Goal: Task Accomplishment & Management: Manage account settings

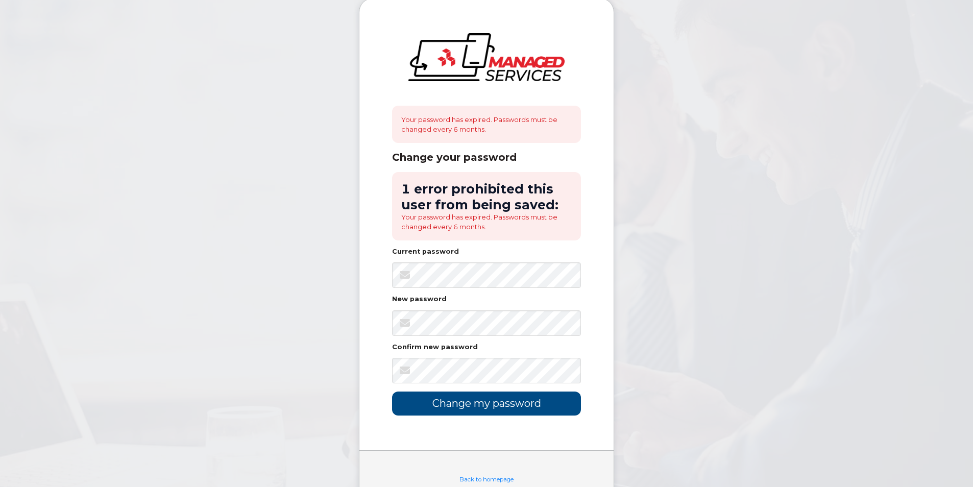
scroll to position [34, 0]
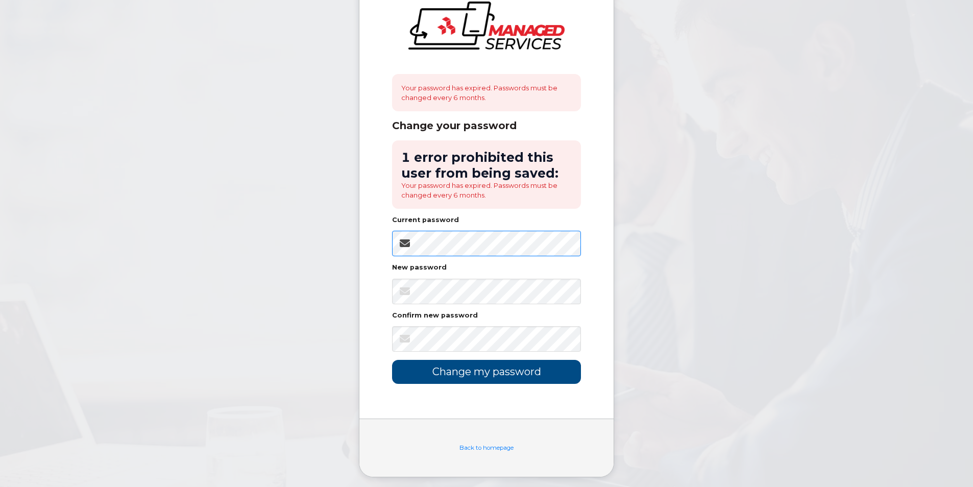
click at [369, 240] on div "Your password has expired. Passwords must be changed every 6 months. Change you…" at bounding box center [486, 193] width 254 height 452
click at [392, 360] on input "Change my password" at bounding box center [486, 372] width 189 height 24
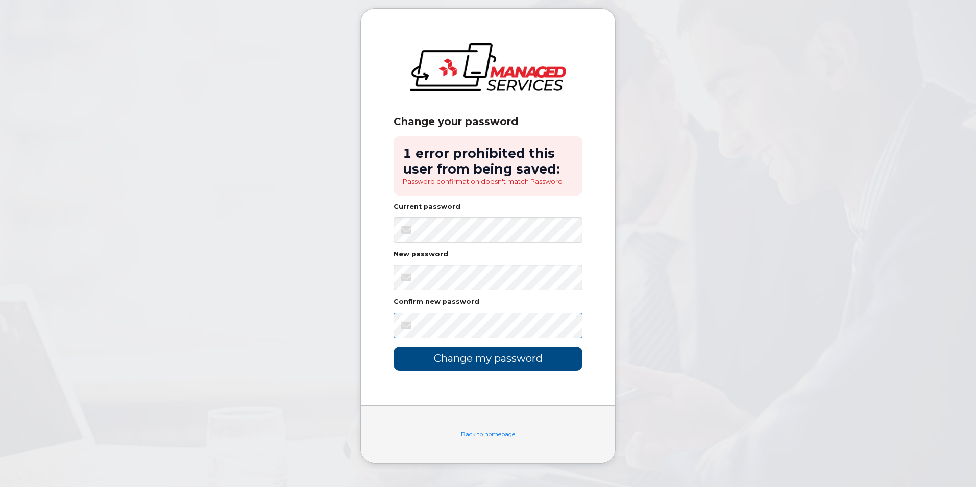
click at [394, 347] on input "Change my password" at bounding box center [488, 359] width 189 height 24
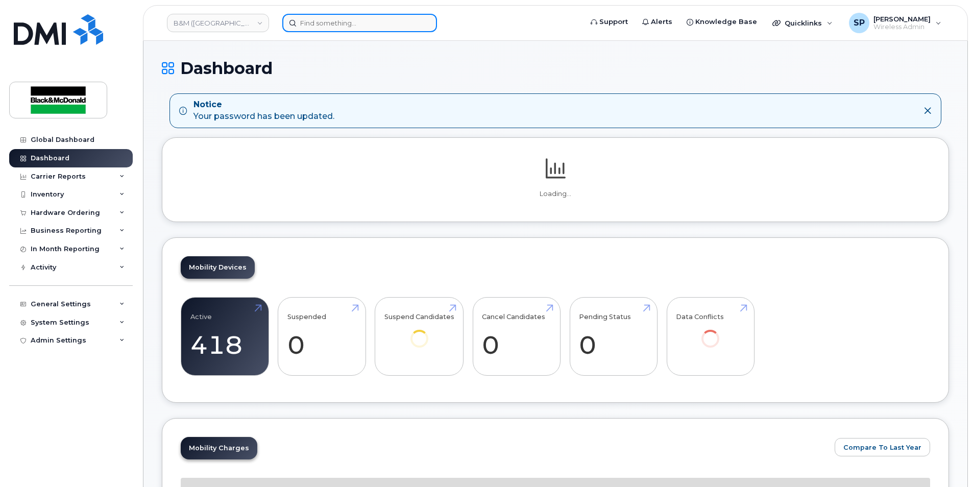
click at [313, 25] on input at bounding box center [359, 23] width 155 height 18
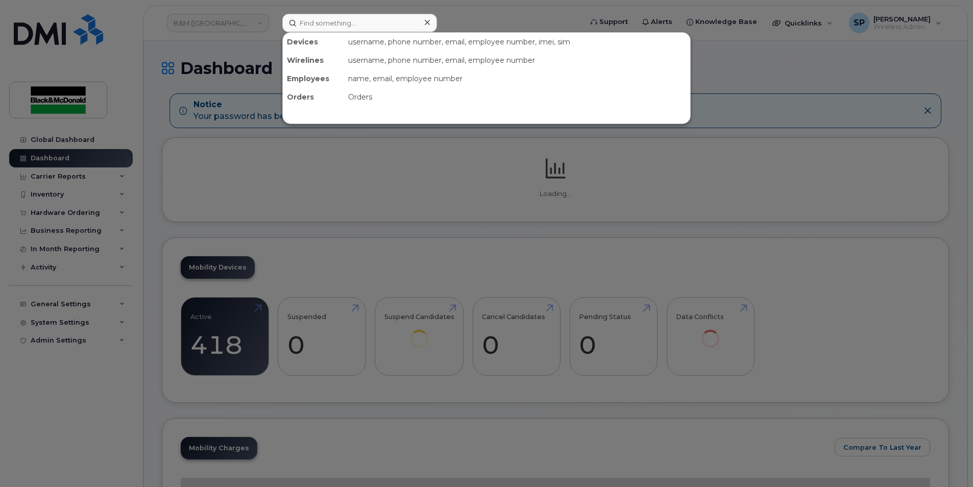
click at [473, 12] on div at bounding box center [486, 243] width 973 height 487
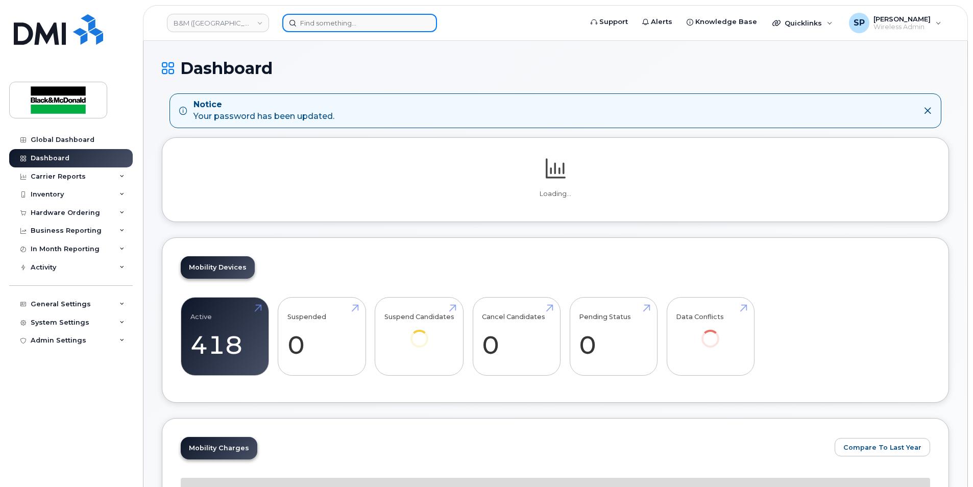
click at [325, 22] on input at bounding box center [359, 23] width 155 height 18
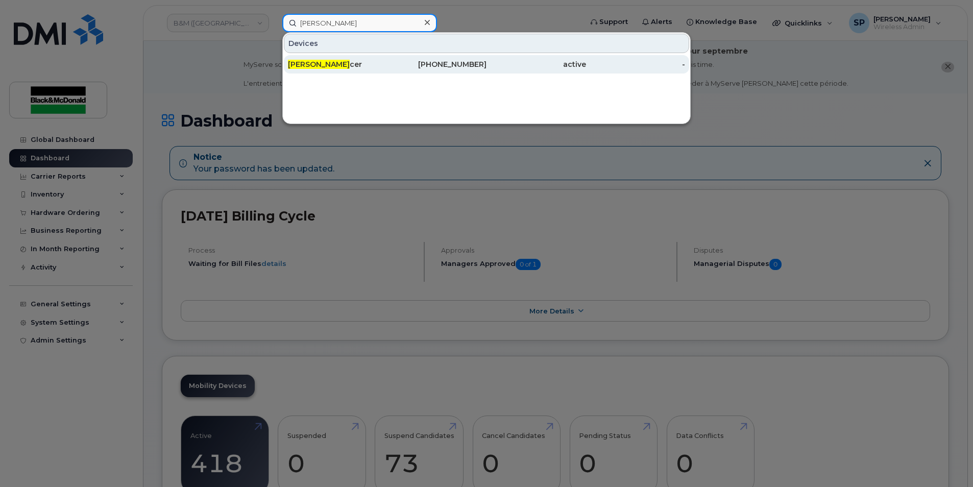
type input "brett spi"
click at [316, 62] on span "Brett Spi" at bounding box center [319, 64] width 62 height 9
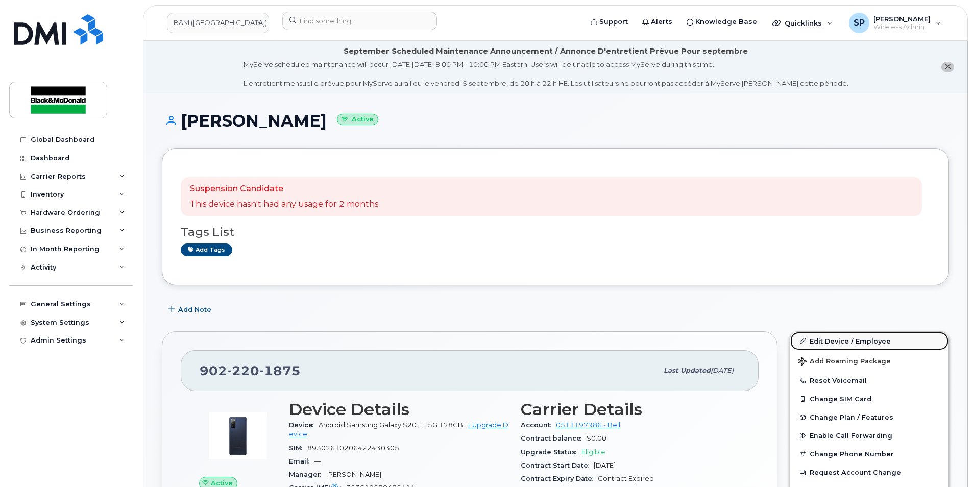
click at [822, 345] on link "Edit Device / Employee" at bounding box center [869, 341] width 158 height 18
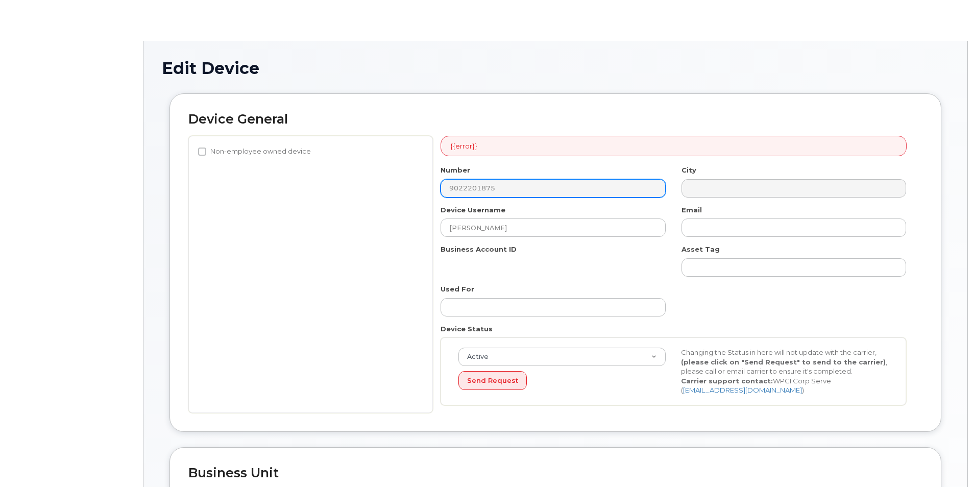
select select "91368"
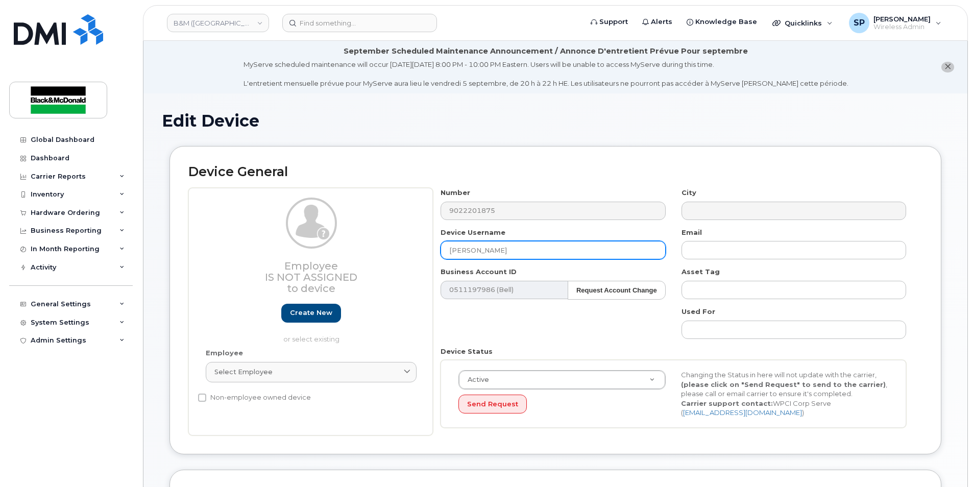
drag, startPoint x: 532, startPoint y: 247, endPoint x: 356, endPoint y: 258, distance: 176.5
click at [356, 258] on div "Employee Is not assigned to device Create new or select existing Employee Selec…" at bounding box center [555, 312] width 734 height 248
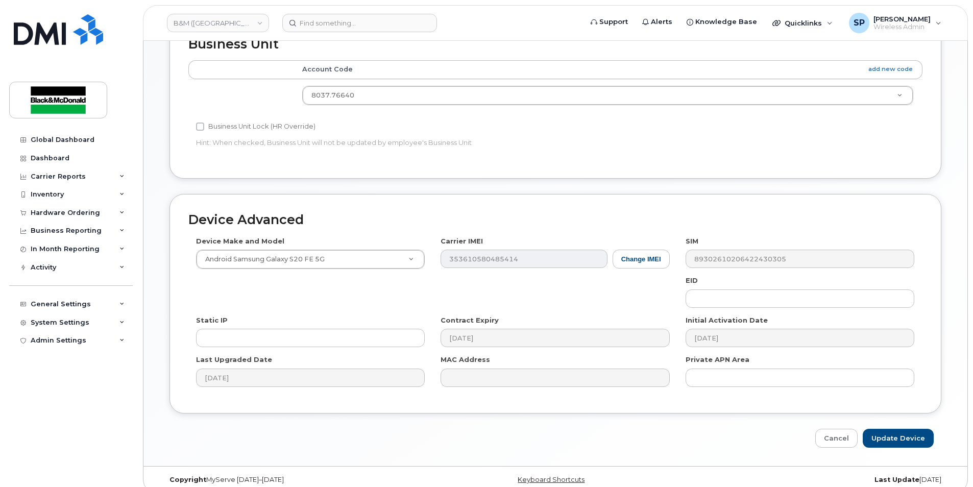
scroll to position [463, 0]
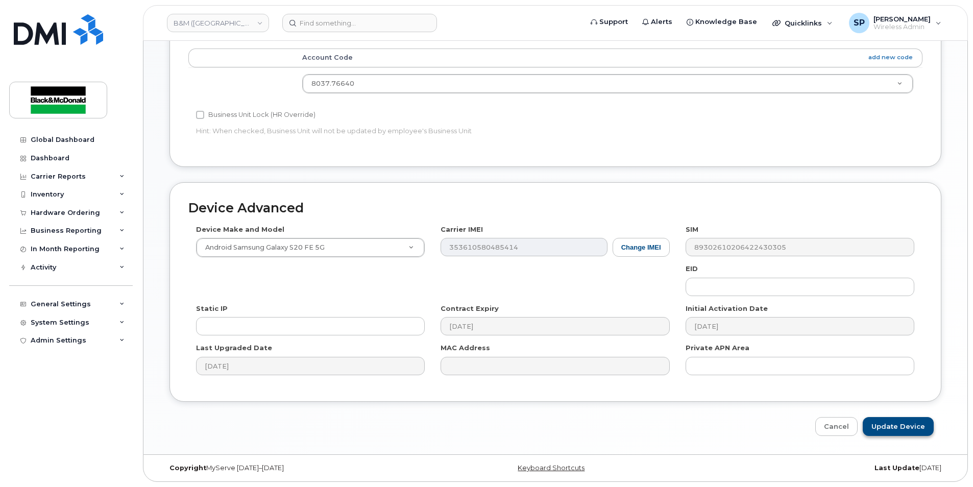
type input "[PERSON_NAME]"
click at [910, 422] on input "Update Device" at bounding box center [898, 426] width 71 height 19
type input "Saving..."
